Goal: Information Seeking & Learning: Check status

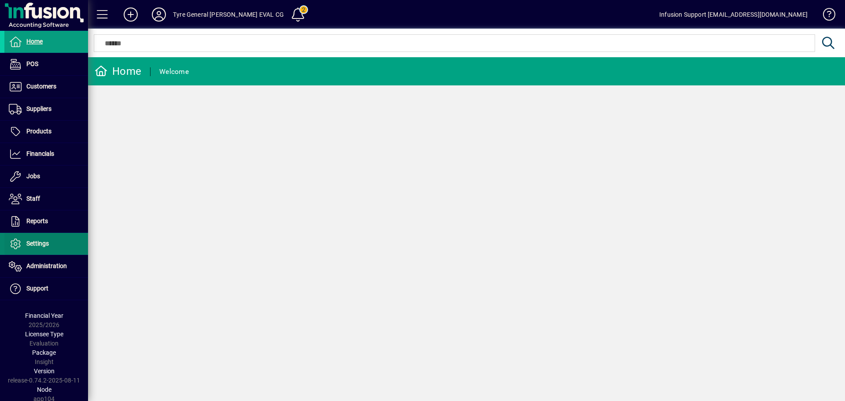
click at [43, 245] on span "Settings" at bounding box center [37, 243] width 22 height 7
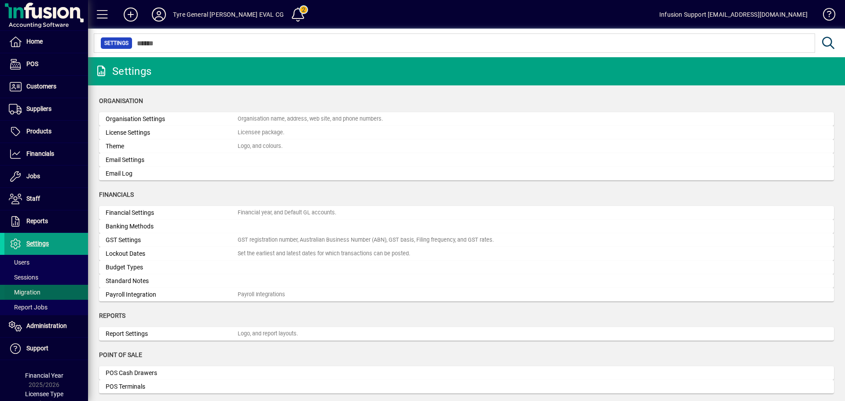
click at [29, 289] on span "Migration" at bounding box center [25, 292] width 32 height 7
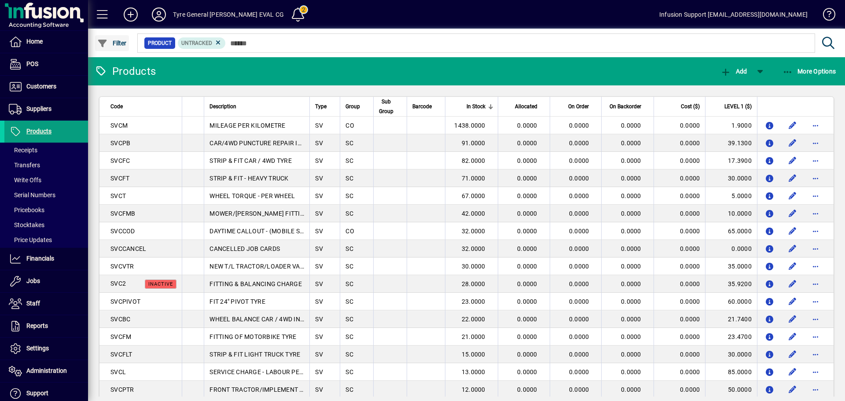
click at [110, 42] on span "Filter" at bounding box center [112, 43] width 30 height 7
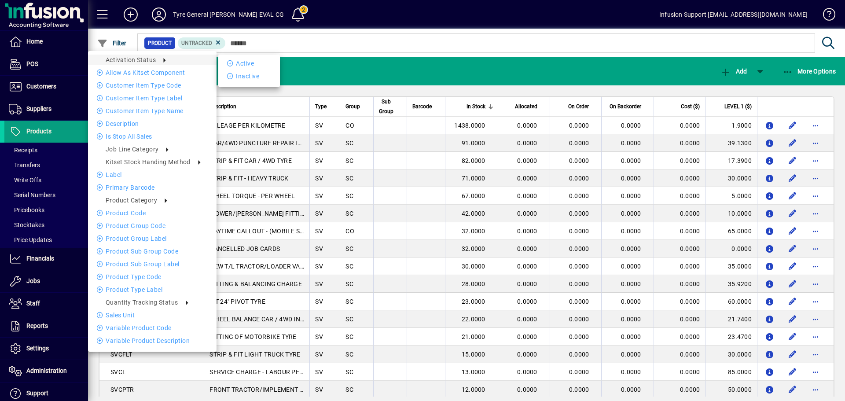
click at [393, 69] on div at bounding box center [422, 200] width 845 height 401
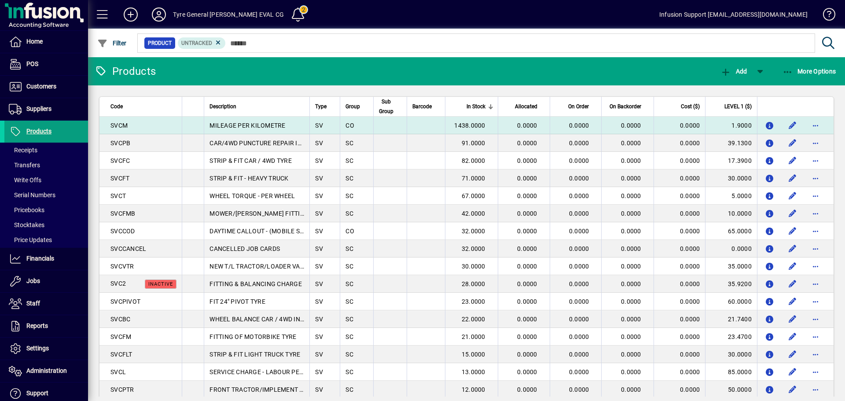
click at [447, 128] on td "1438.0000" at bounding box center [471, 126] width 52 height 18
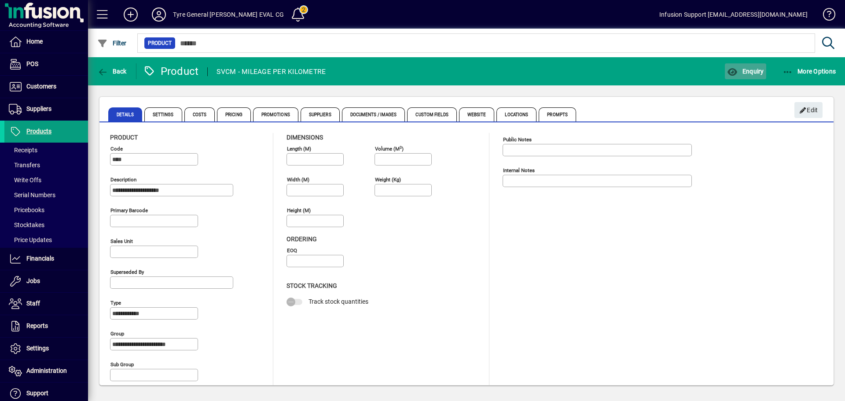
click at [747, 78] on span "button" at bounding box center [745, 71] width 41 height 21
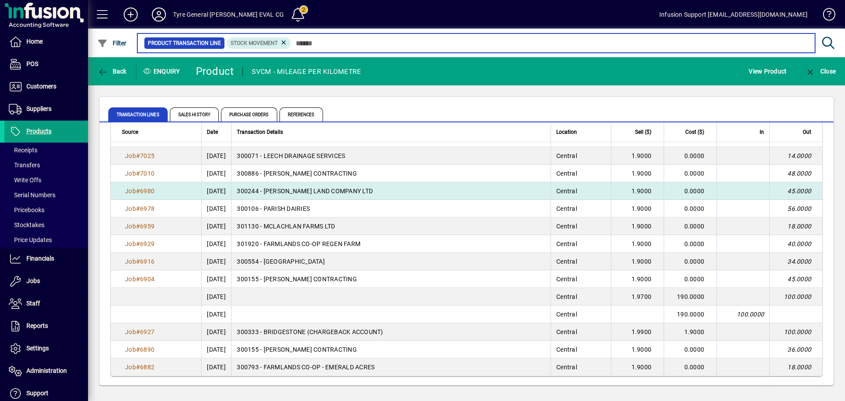
scroll to position [1566, 0]
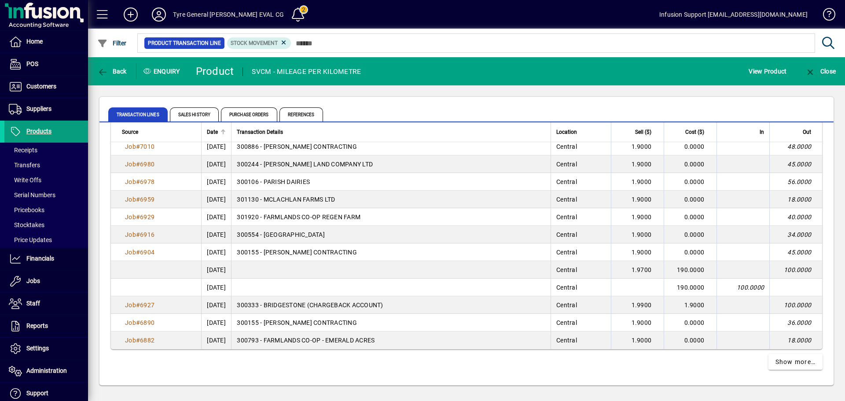
click at [220, 132] on div "Date" at bounding box center [216, 132] width 19 height 10
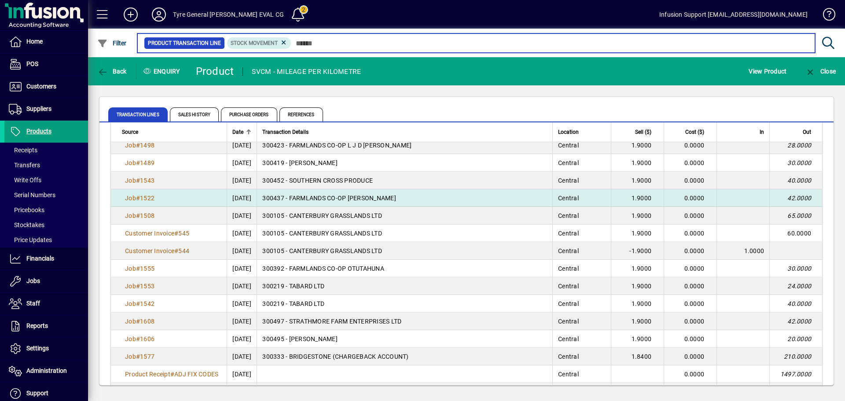
scroll to position [423, 0]
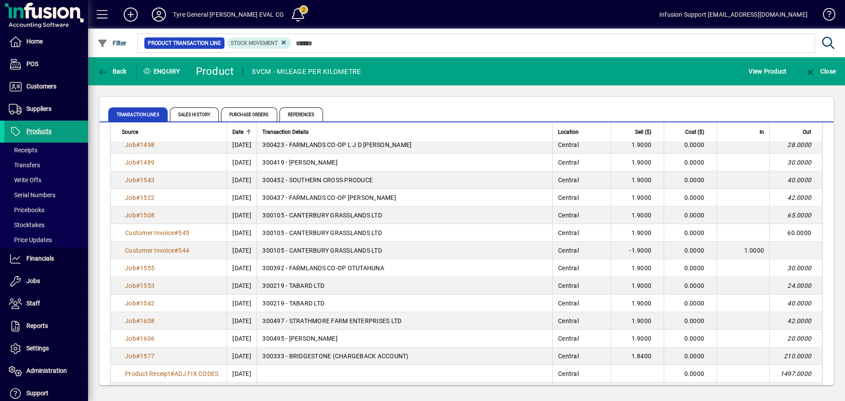
click at [568, 73] on mat-toolbar-row "Back Enquiry Product SVCM - MILEAGE PER KILOMETRE View Product Close" at bounding box center [466, 71] width 757 height 28
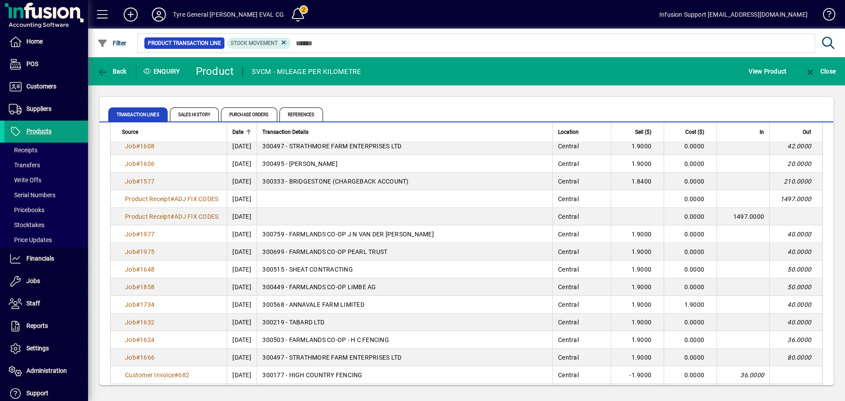
scroll to position [598, 0]
click at [261, 74] on div "SVCM - MILEAGE PER KILOMETRE" at bounding box center [306, 72] width 109 height 14
